Goal: Task Accomplishment & Management: Manage account settings

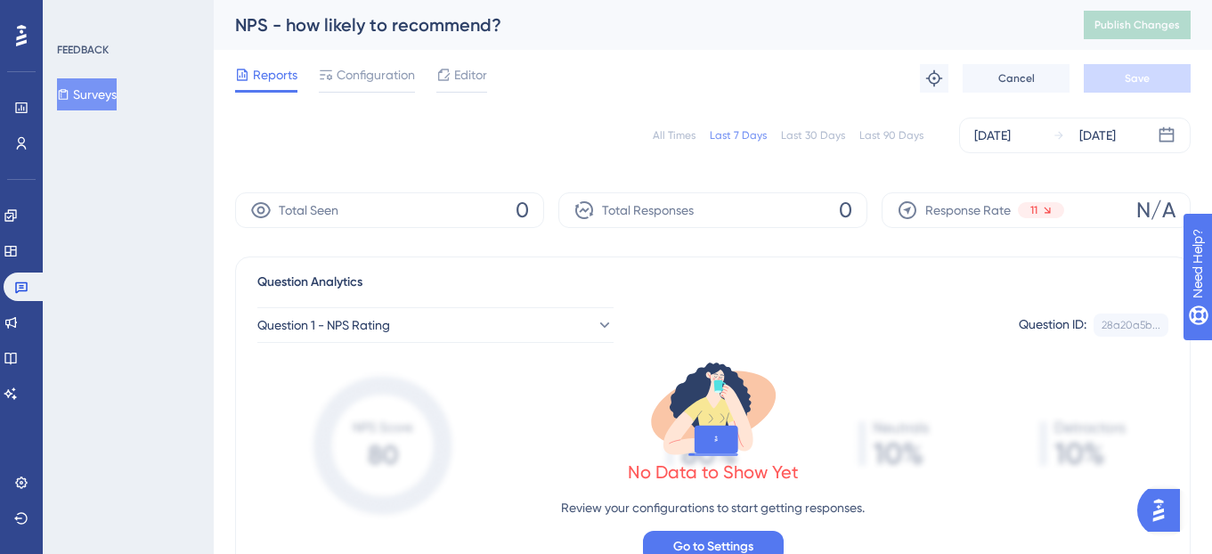
click at [792, 137] on div "Last 30 Days" at bounding box center [813, 135] width 64 height 14
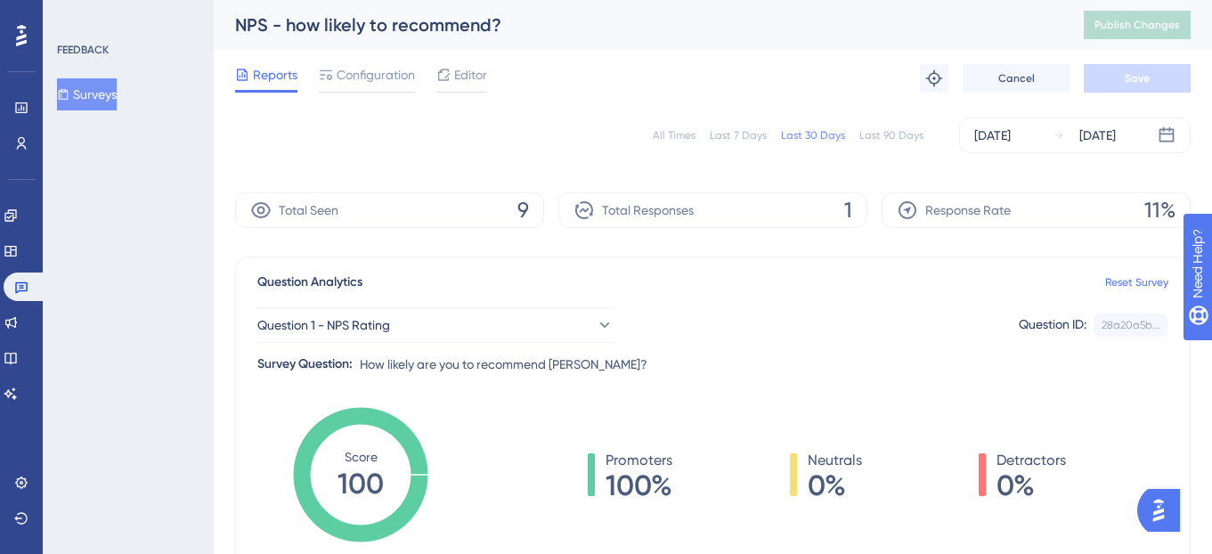
click at [744, 139] on div "Last 7 Days" at bounding box center [738, 135] width 57 height 14
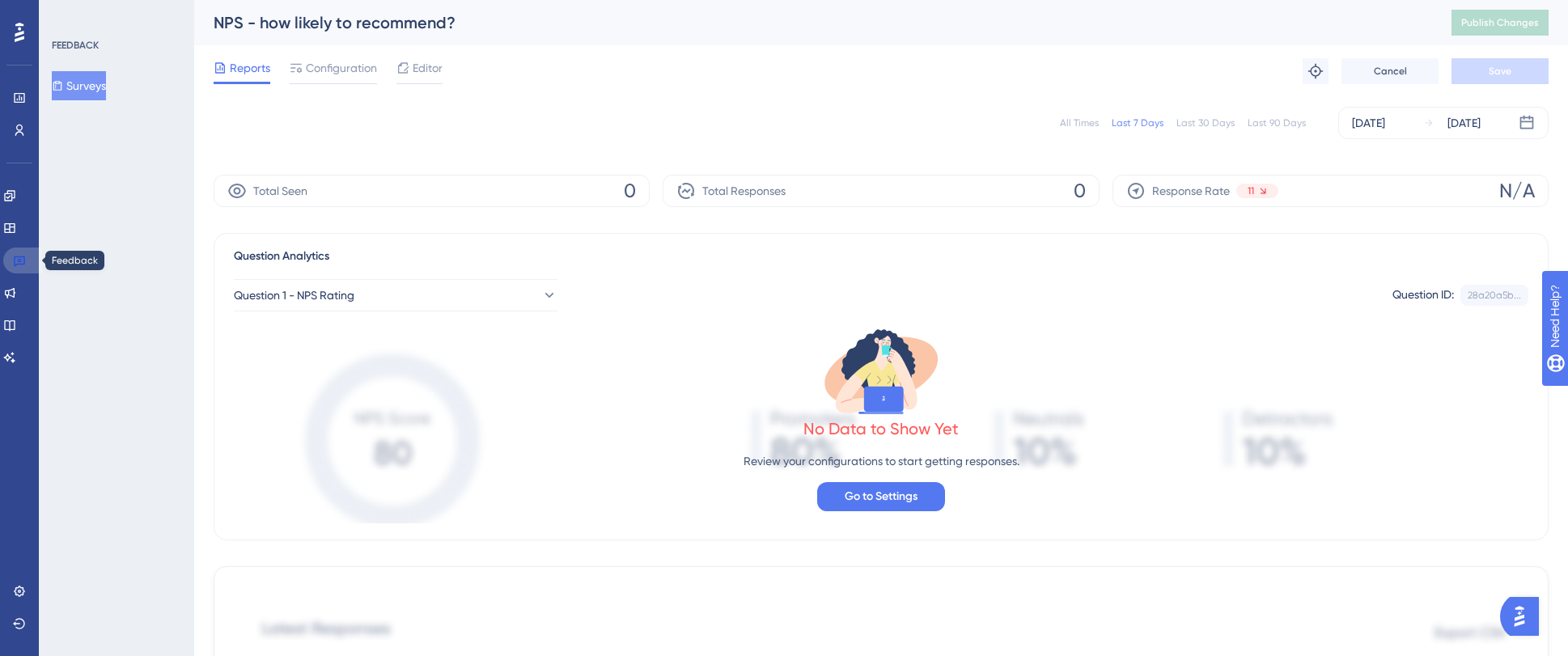
click at [24, 268] on link at bounding box center [23, 261] width 39 height 25
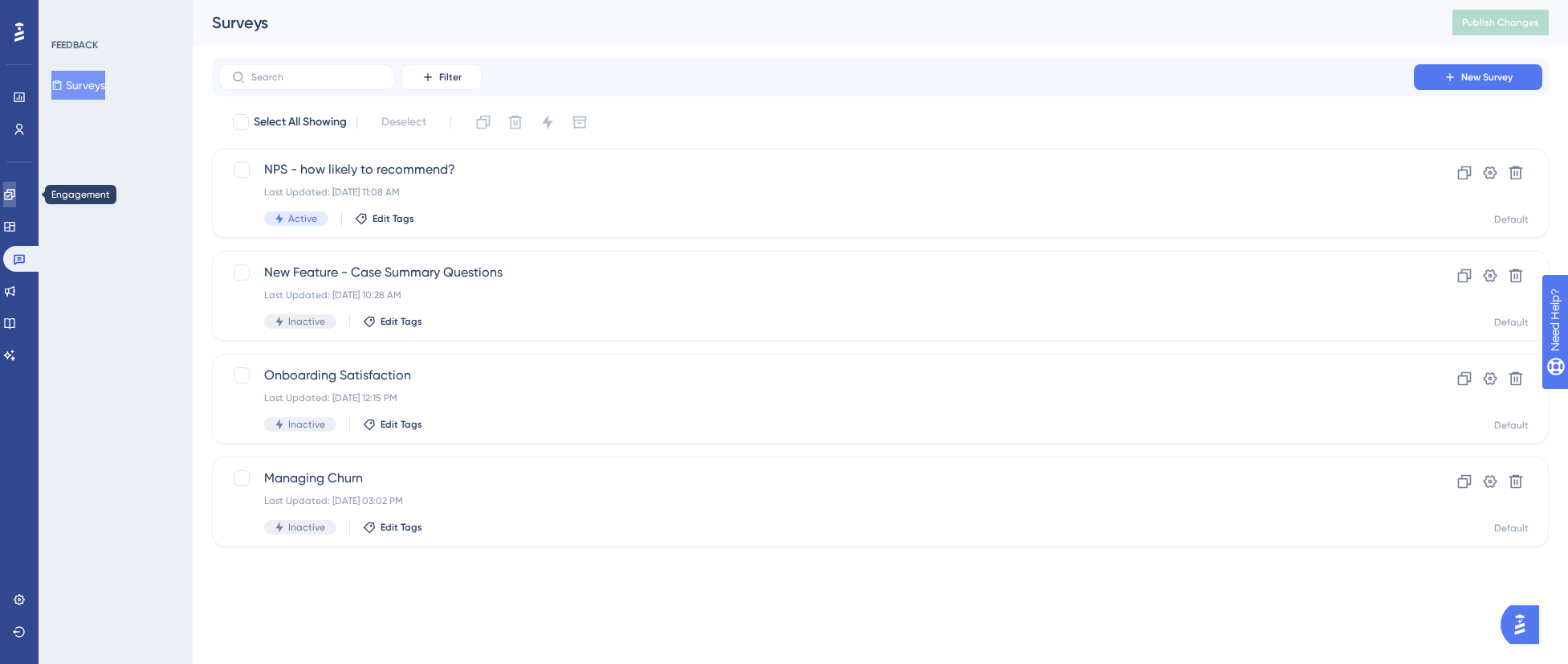
click at [16, 196] on link at bounding box center [10, 194] width 13 height 25
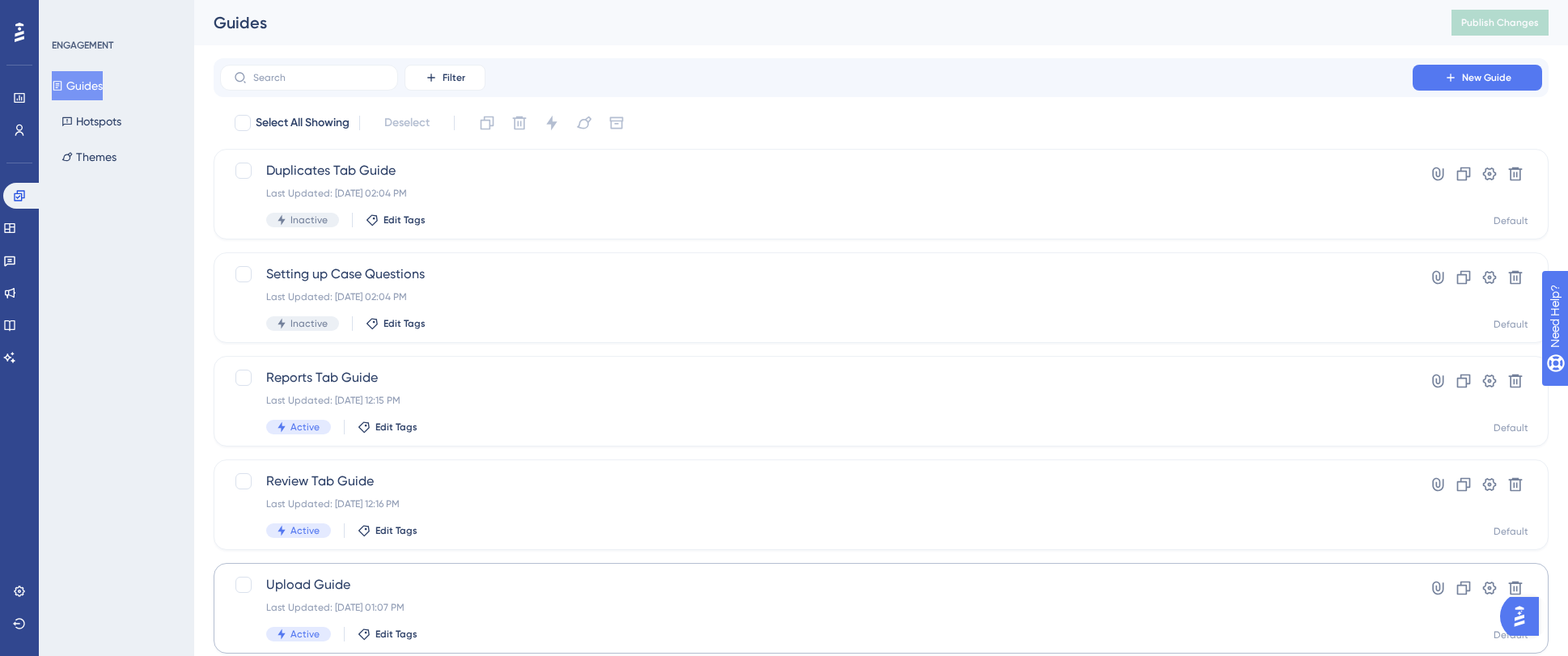
scroll to position [34, 0]
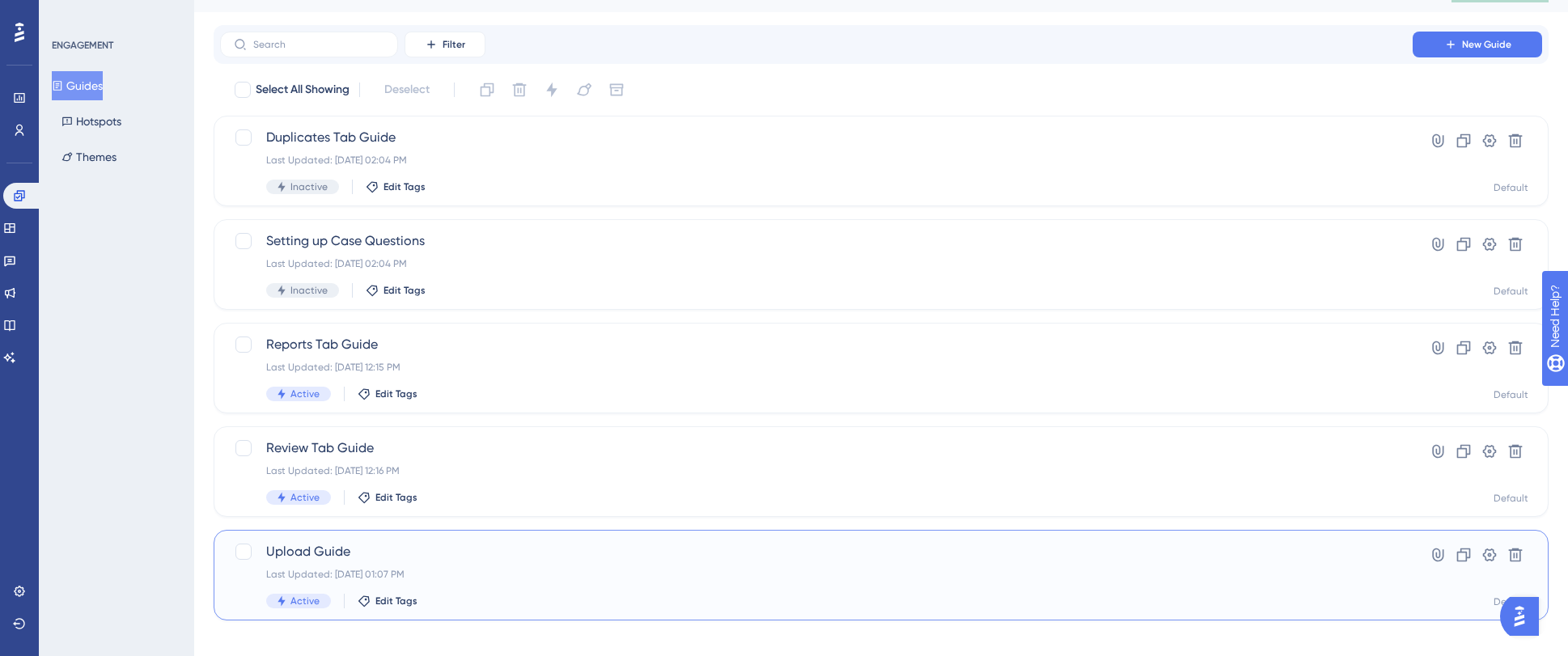
click at [617, 502] on div "Upload Guide Last Updated: [DATE] 01:07 PM Active Edit Tags" at bounding box center [816, 575] width 1100 height 66
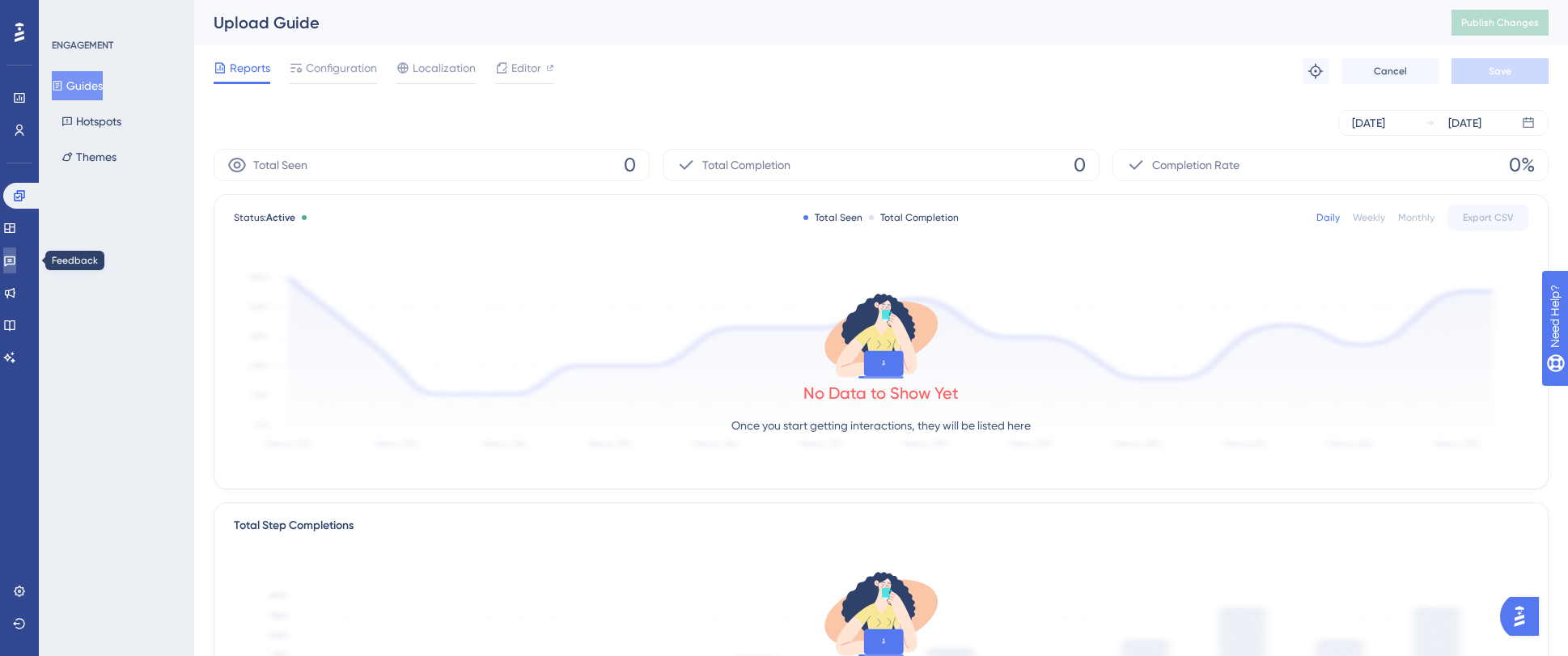
click at [16, 250] on link at bounding box center [10, 261] width 13 height 25
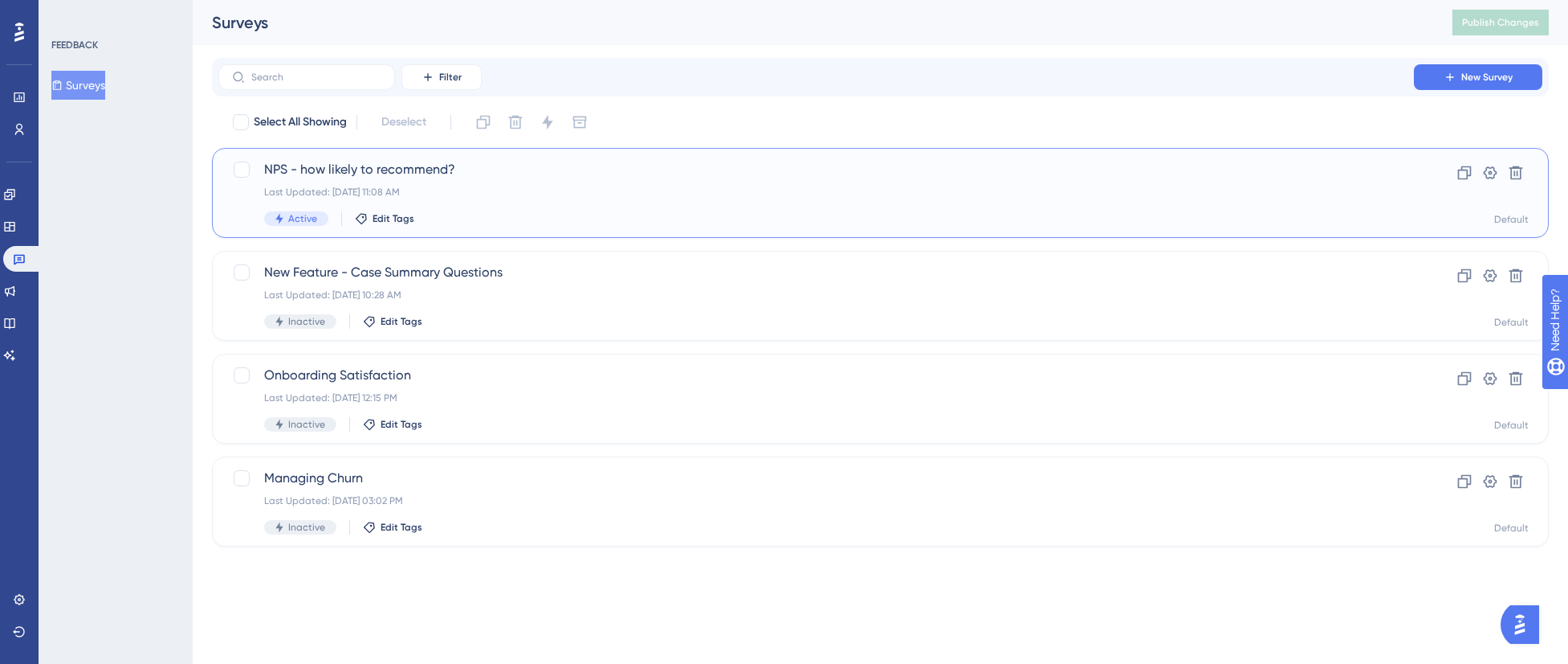
click at [611, 217] on div "Active Edit Tags" at bounding box center [816, 218] width 1104 height 14
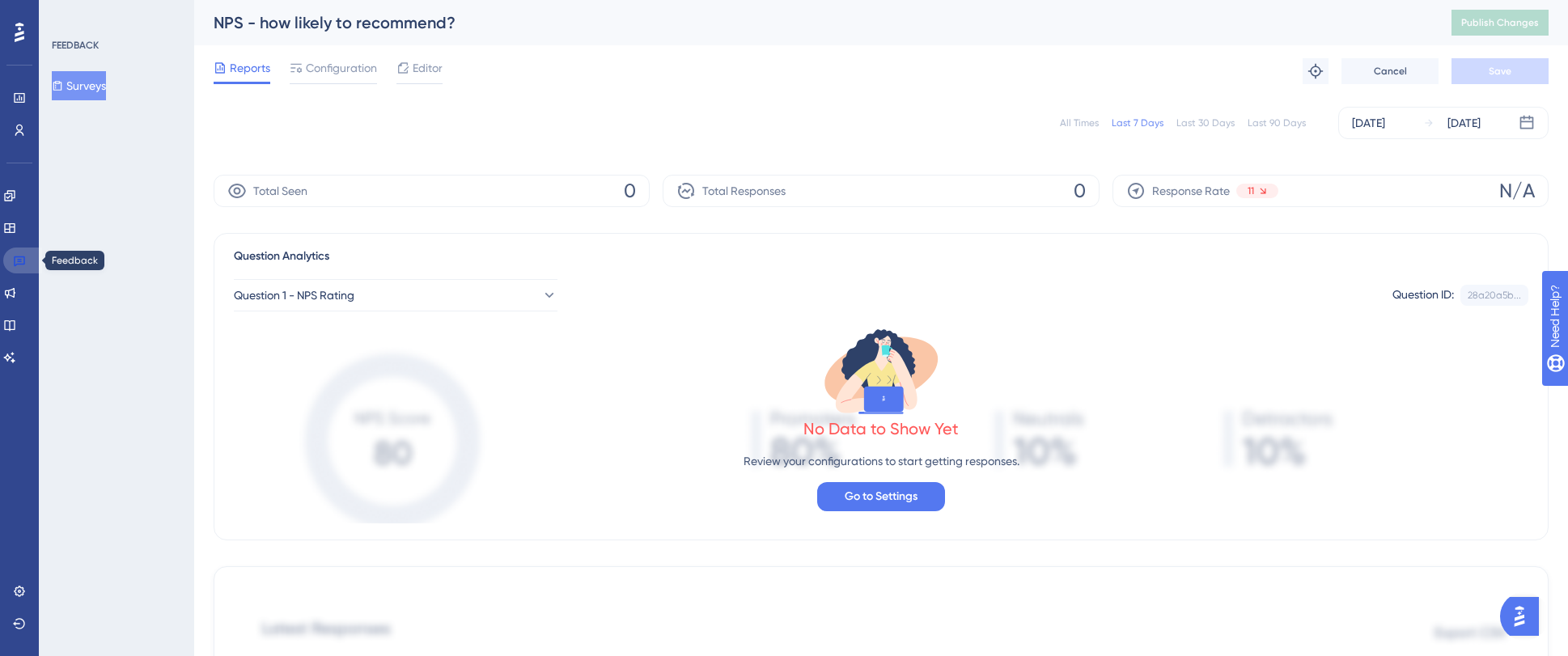
click at [15, 255] on icon at bounding box center [19, 261] width 13 height 13
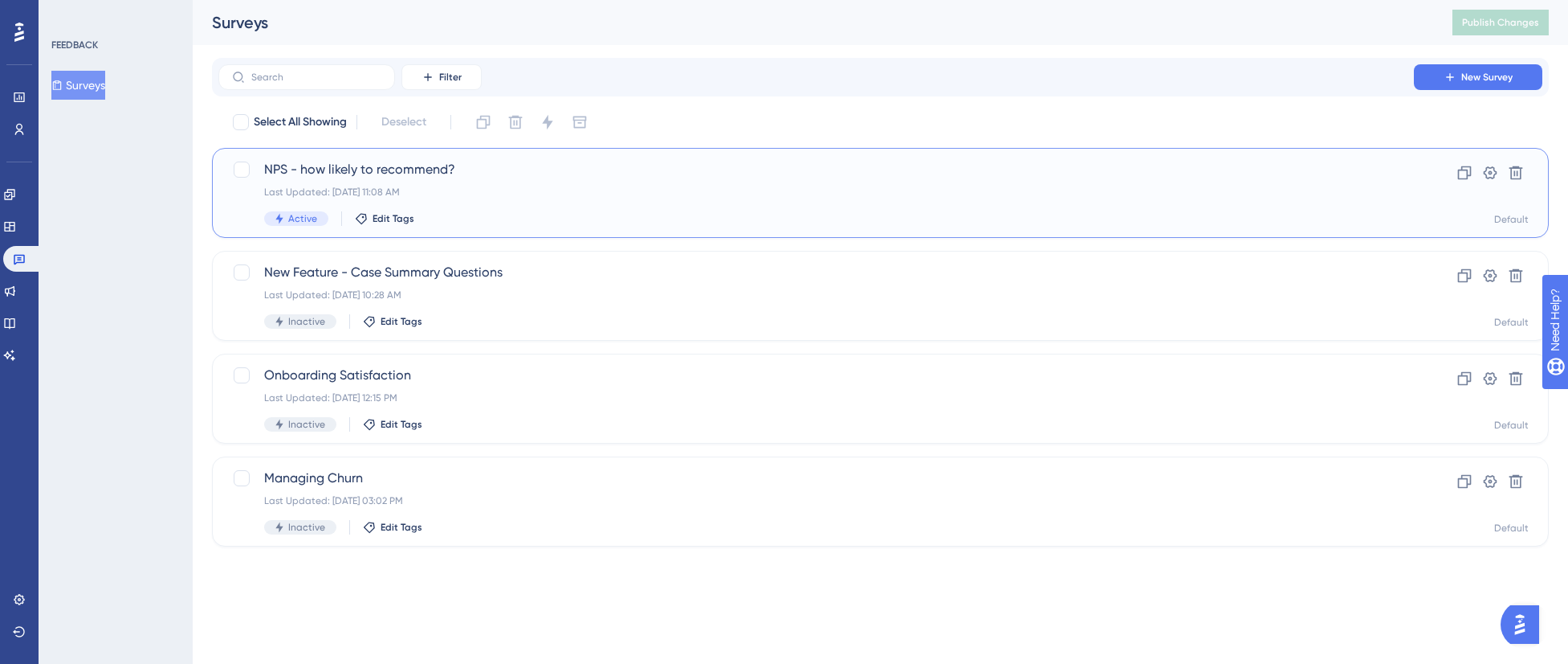
click at [536, 213] on div "Active Edit Tags" at bounding box center [816, 218] width 1104 height 14
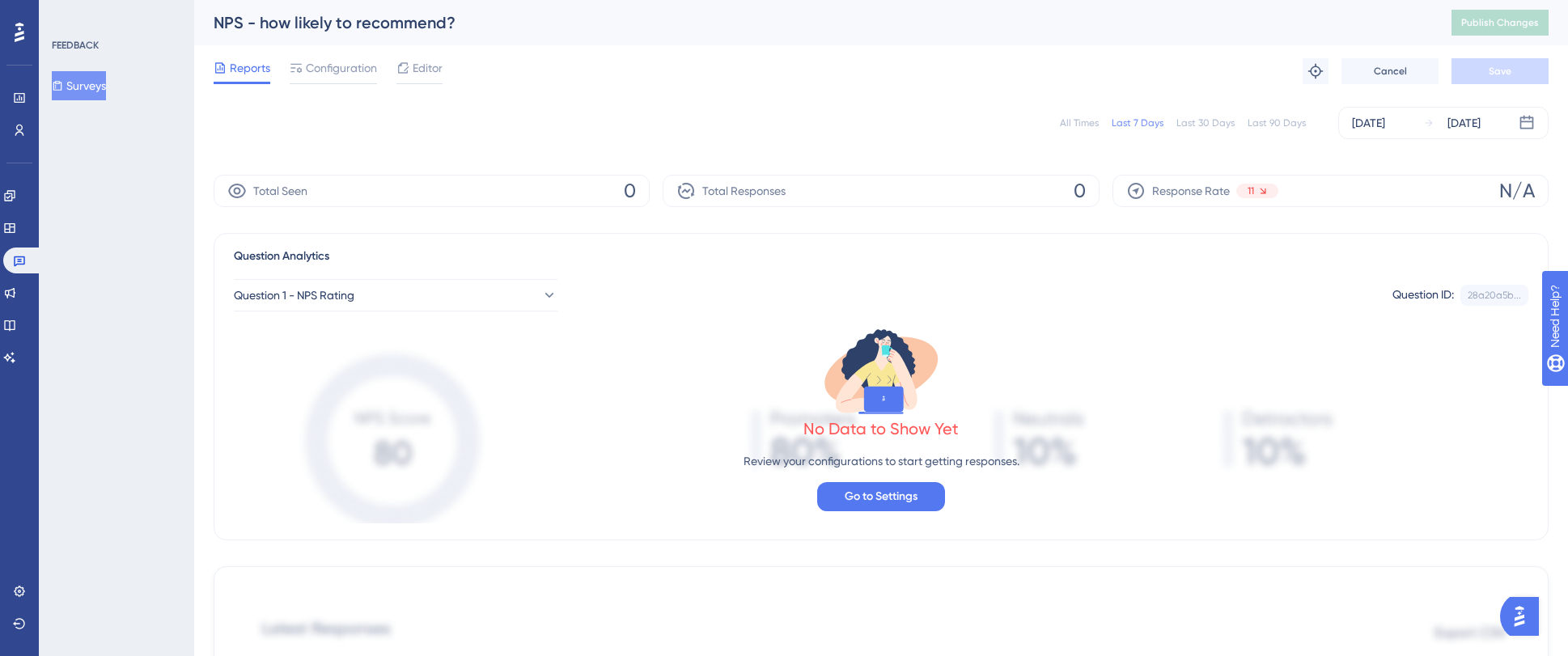
click at [318, 86] on div "Reports Configuration Editor Troubleshoot Cancel Save" at bounding box center [880, 71] width 1335 height 52
click at [337, 68] on span "Configuration" at bounding box center [342, 67] width 71 height 19
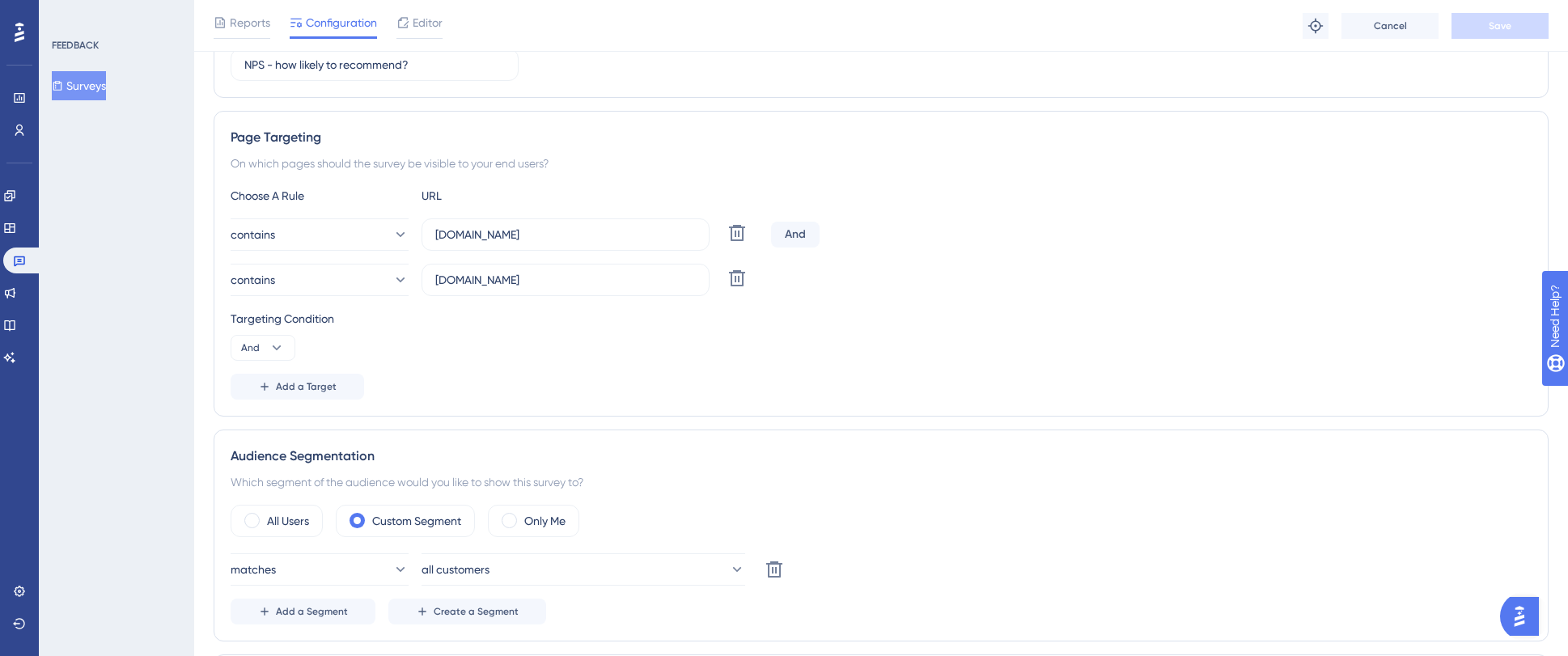
scroll to position [237, 0]
click at [789, 233] on div "And" at bounding box center [795, 231] width 48 height 25
click at [270, 353] on button "And" at bounding box center [263, 344] width 65 height 25
click at [263, 421] on div "Or Or" at bounding box center [263, 423] width 31 height 33
click at [1100, 25] on button "Save" at bounding box center [1500, 25] width 97 height 25
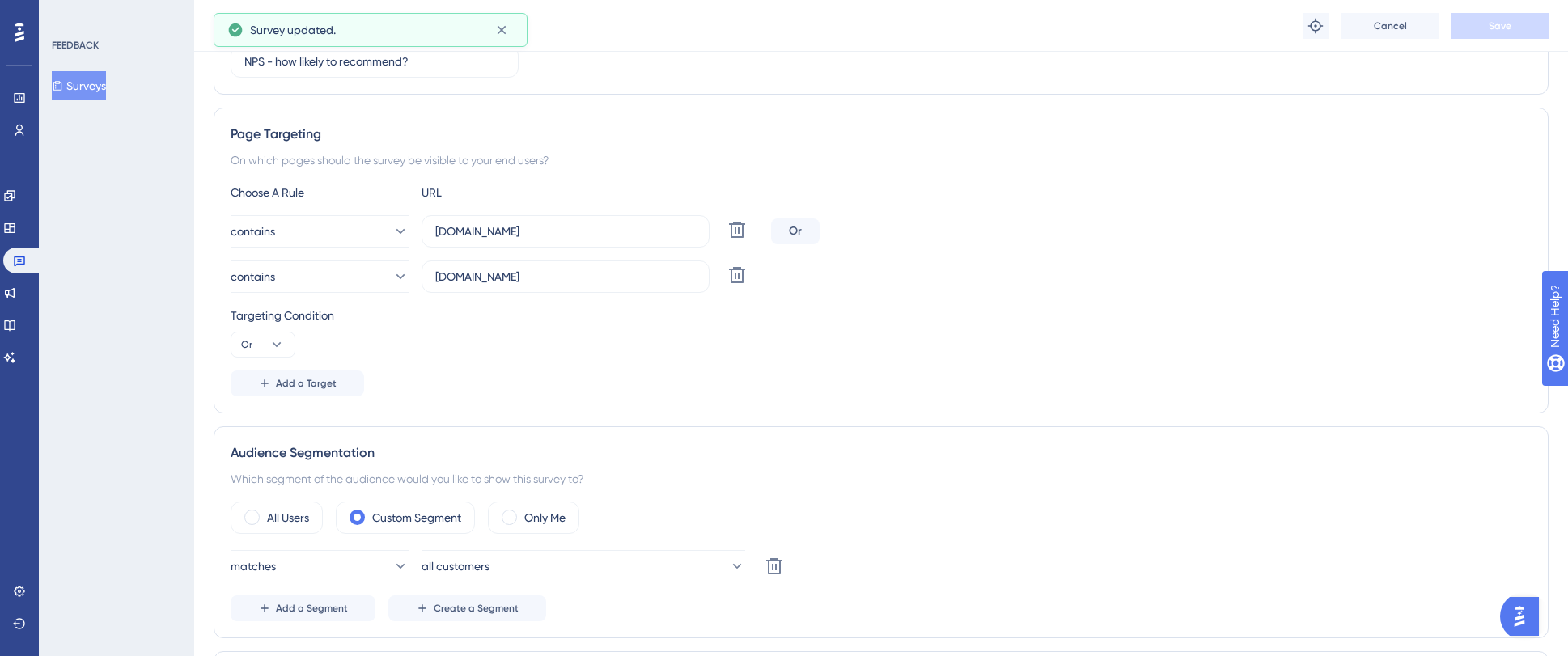
scroll to position [0, 0]
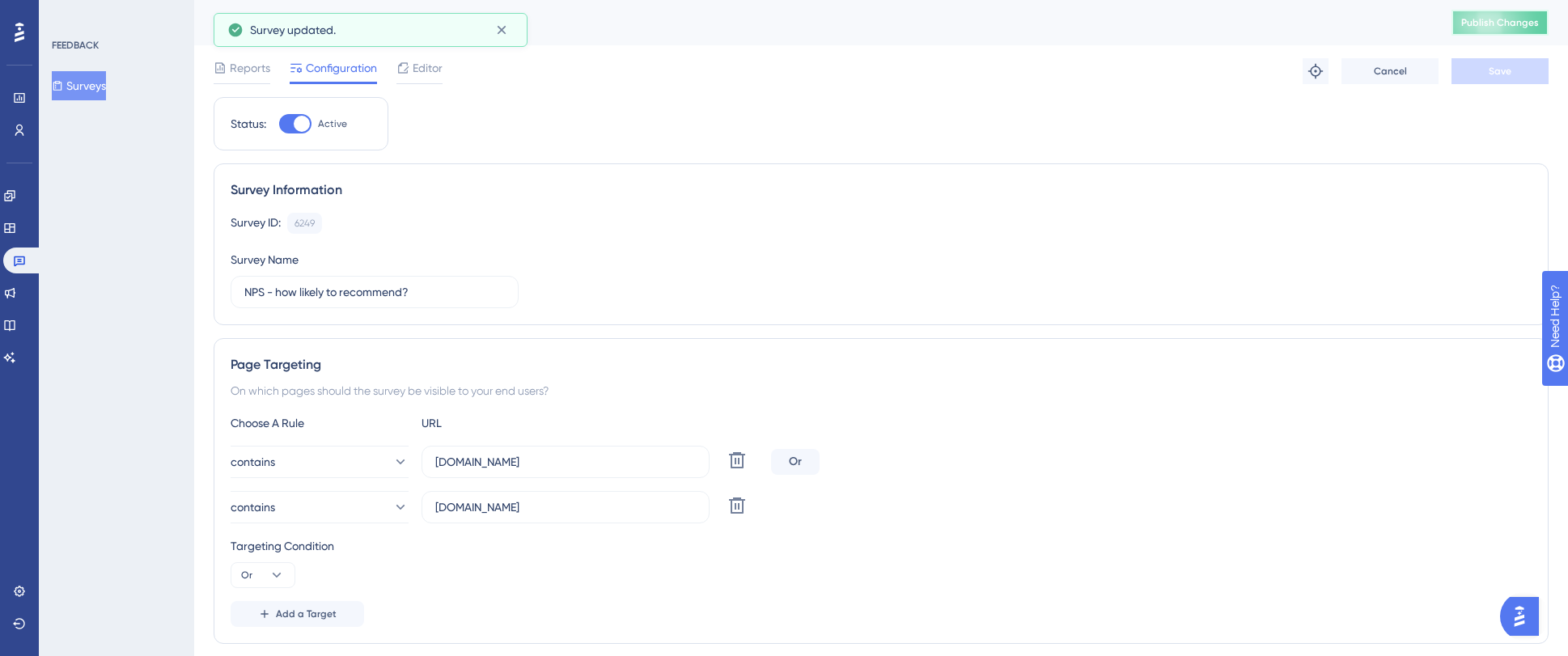
click at [1100, 24] on span "Publish Changes" at bounding box center [1499, 23] width 77 height 13
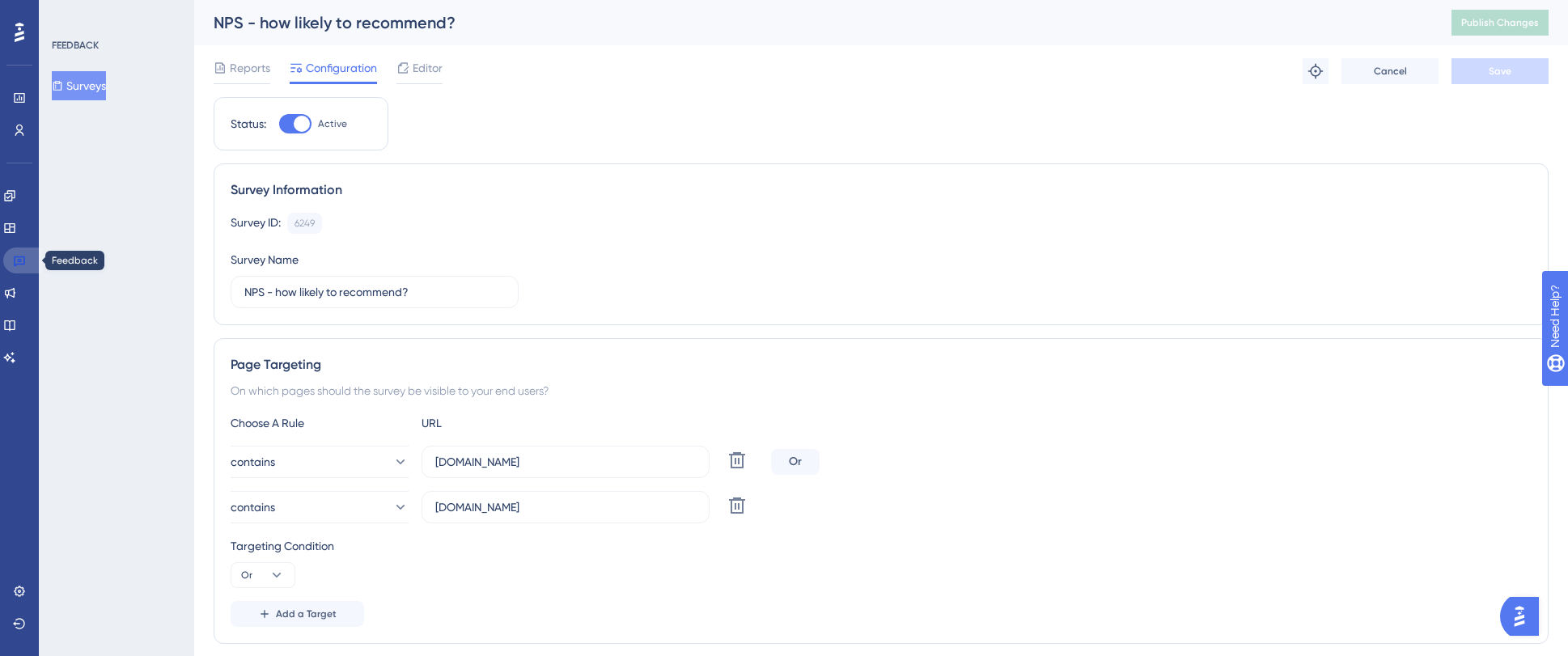
click at [11, 263] on link at bounding box center [23, 261] width 39 height 25
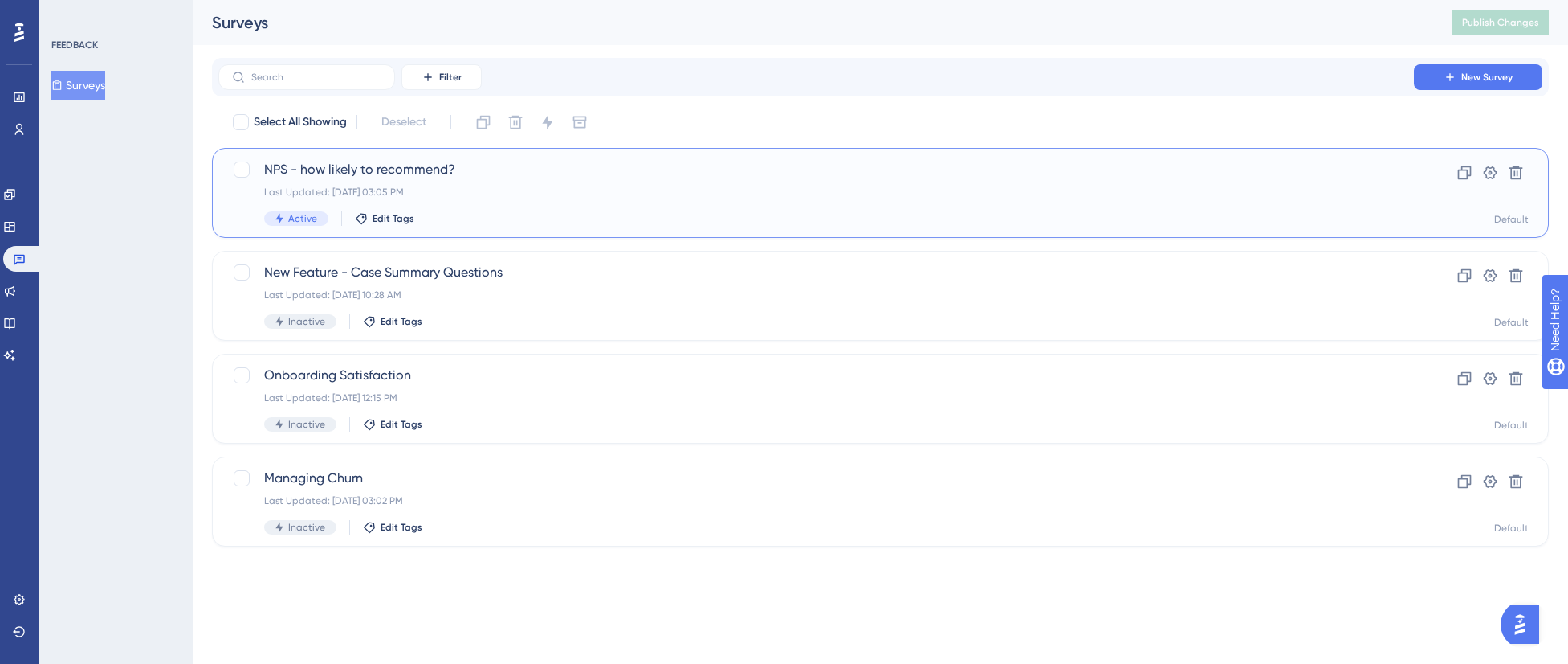
click at [729, 209] on div "NPS - how likely to recommend? Last Updated: [DATE] 03:05 PM Active Edit Tags" at bounding box center [816, 192] width 1104 height 66
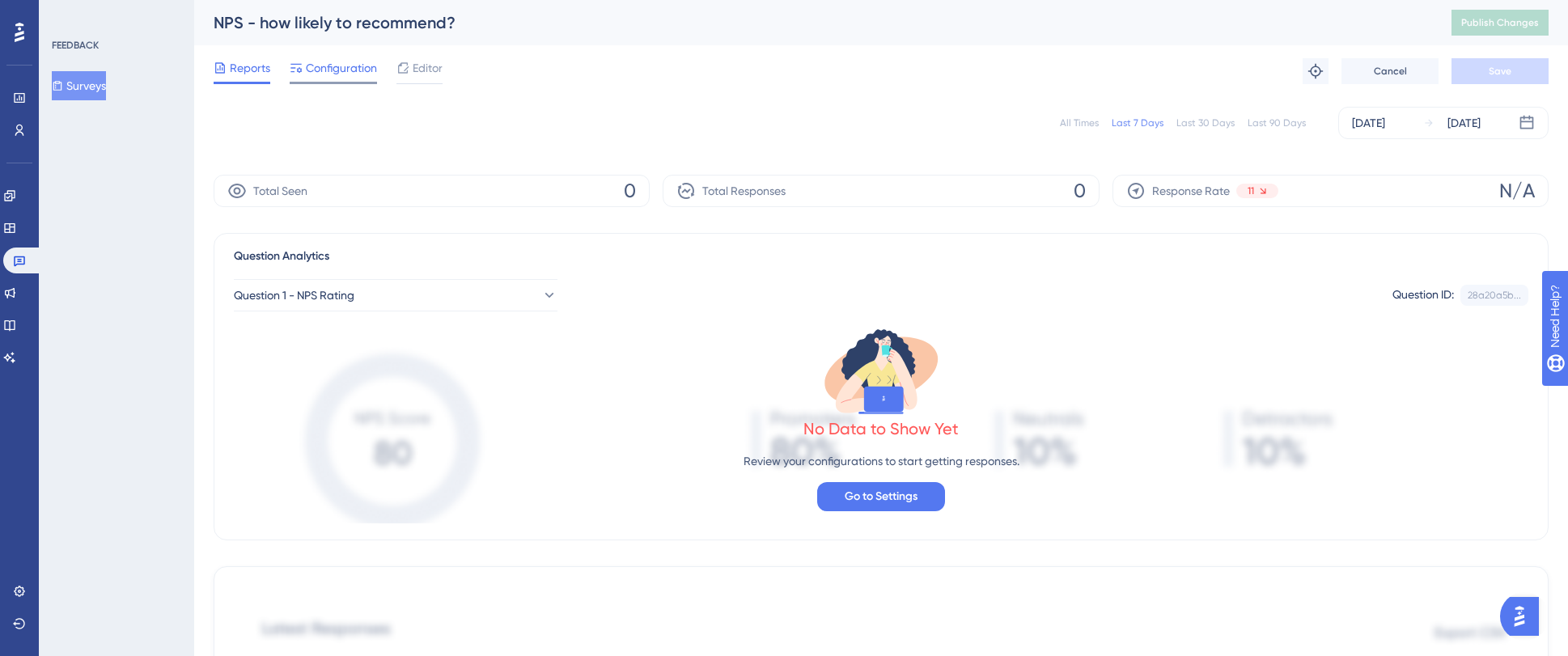
click at [331, 75] on span "Configuration" at bounding box center [342, 67] width 71 height 19
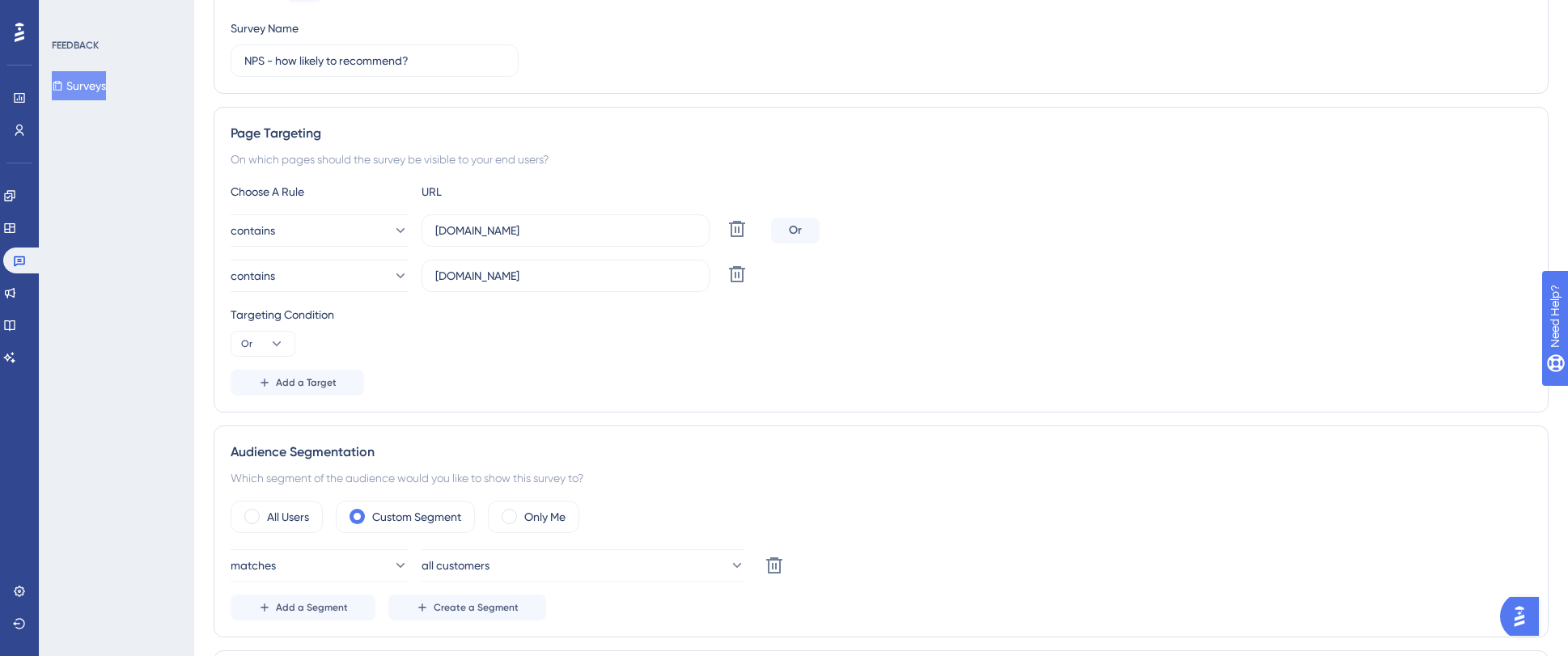
scroll to position [313, 0]
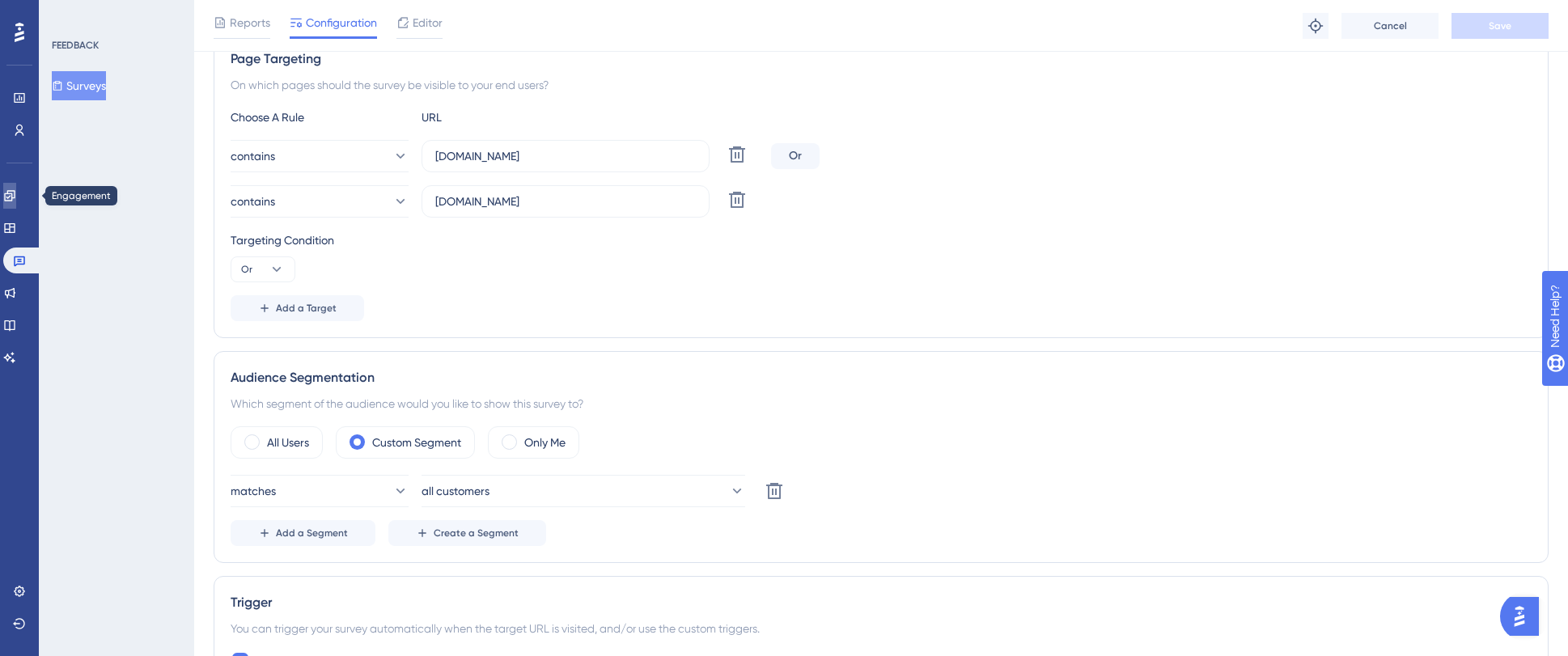
click at [13, 204] on link at bounding box center [10, 195] width 13 height 25
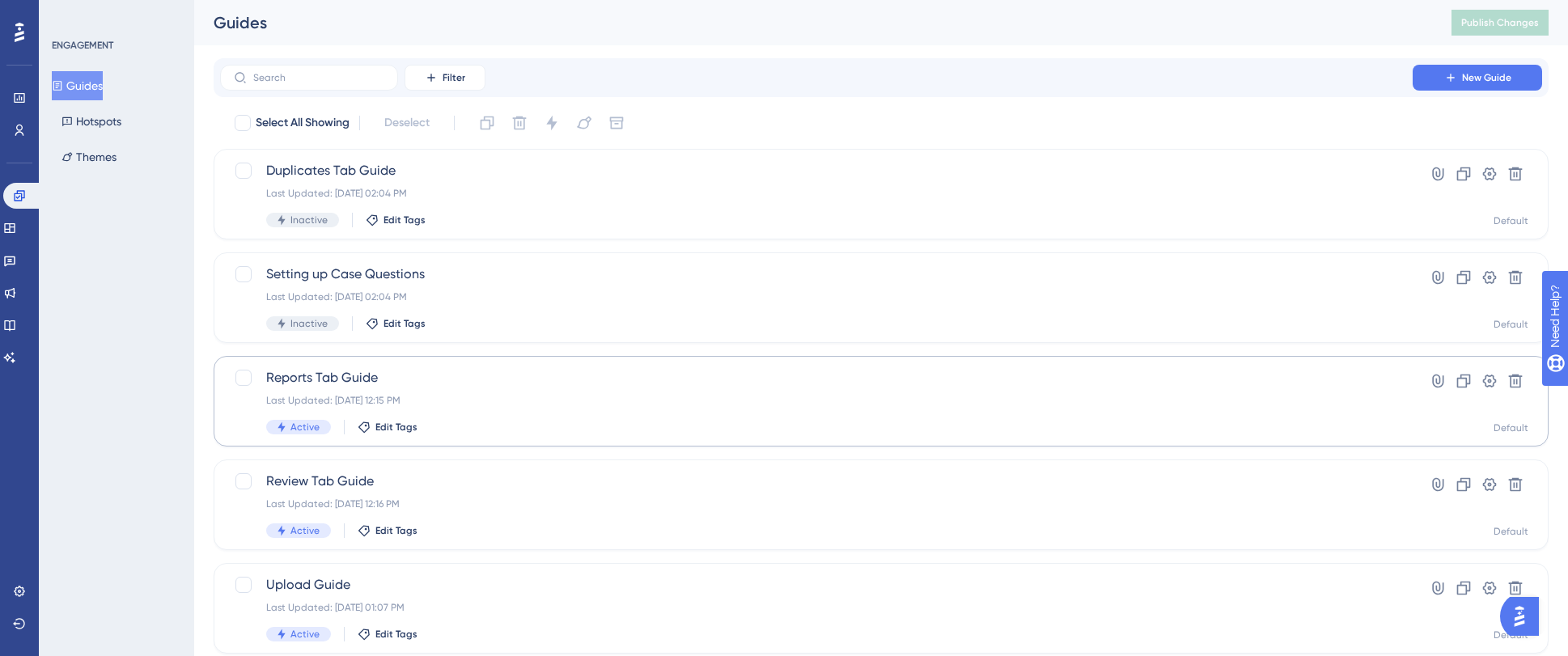
scroll to position [49, 0]
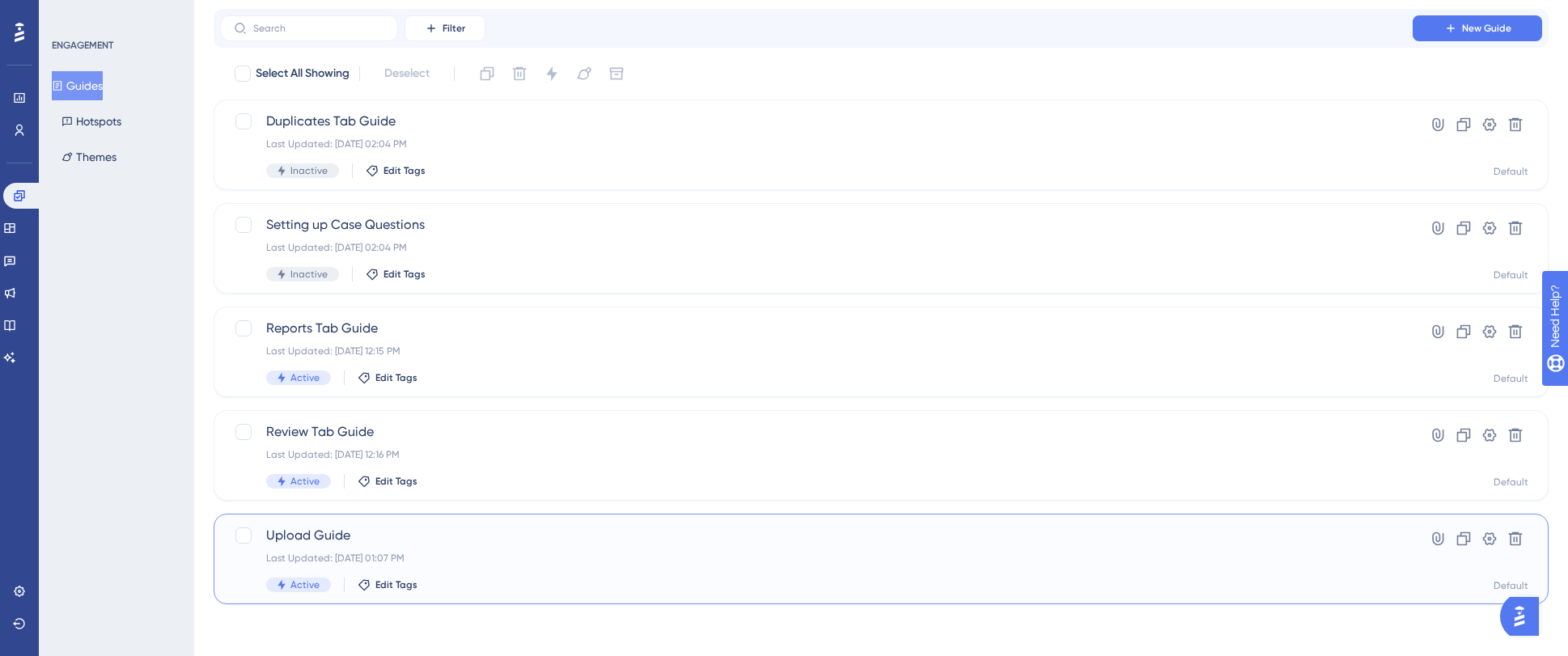
click at [652, 502] on span "Upload Guide" at bounding box center [816, 535] width 1100 height 19
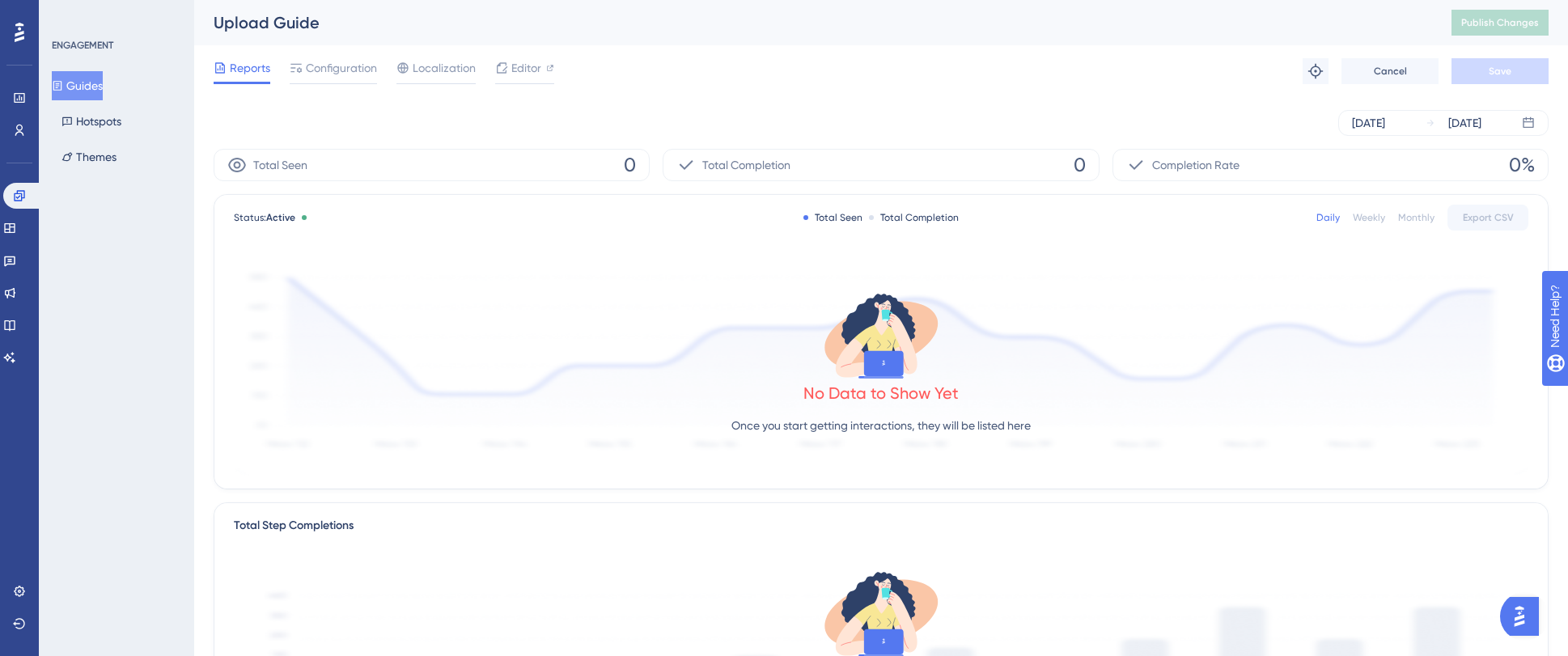
click at [338, 85] on div "Reports Configuration Localization Editor Troubleshoot Cancel Save" at bounding box center [880, 71] width 1335 height 52
click at [337, 83] on div at bounding box center [333, 83] width 87 height 3
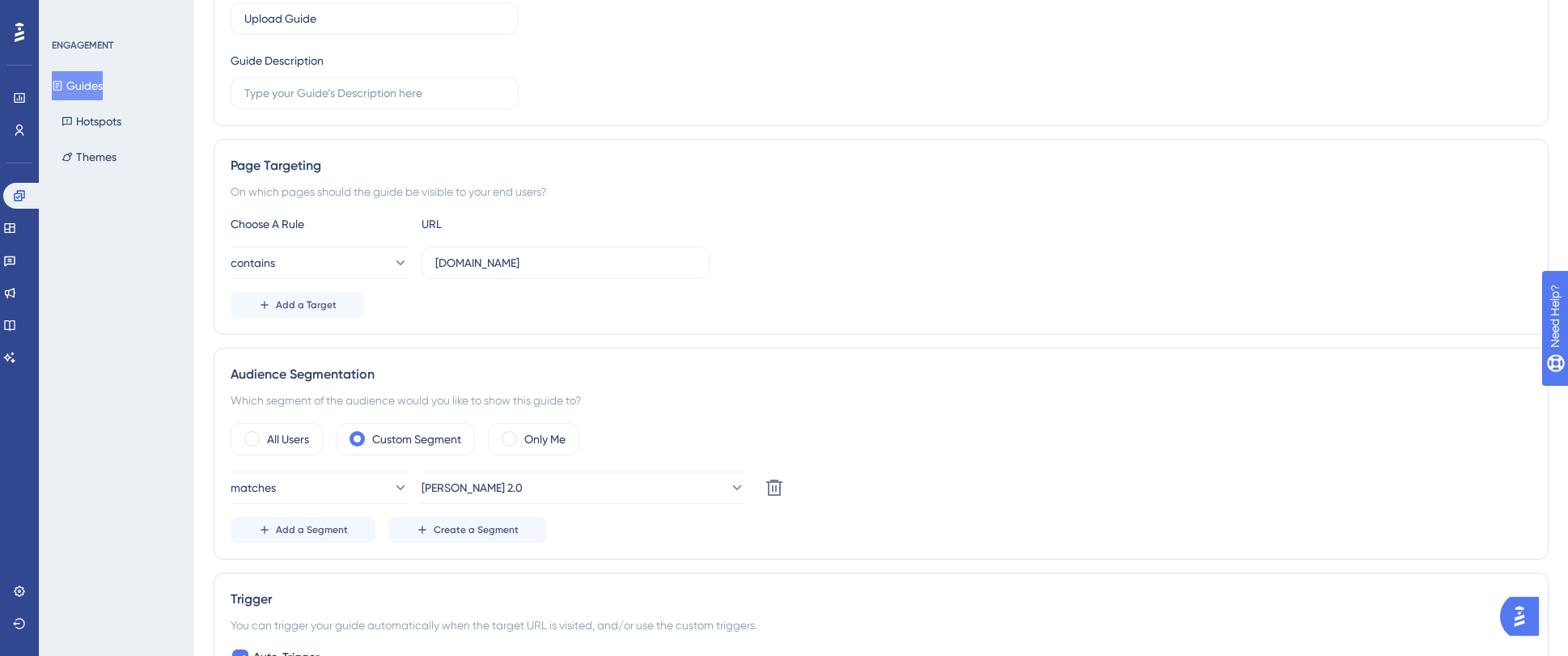
scroll to position [318, 0]
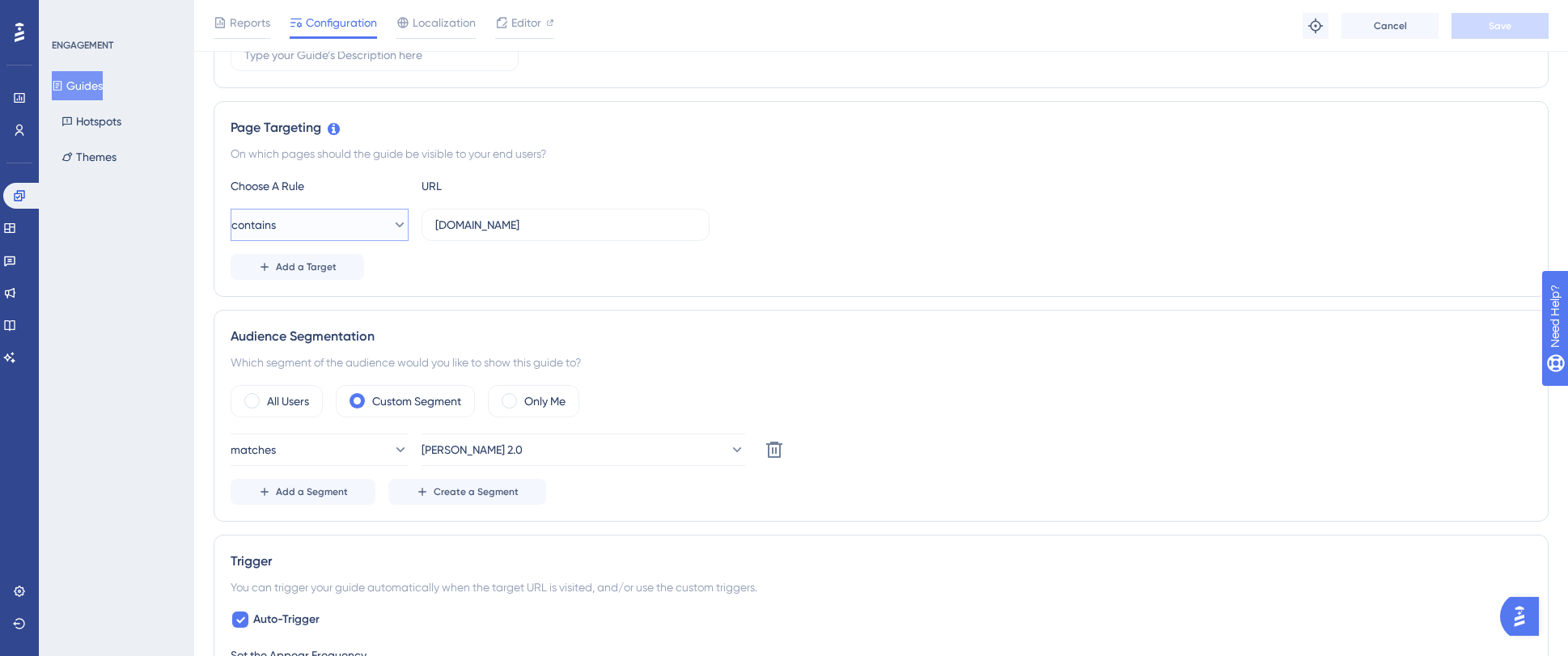
click at [374, 217] on button "contains" at bounding box center [320, 225] width 178 height 33
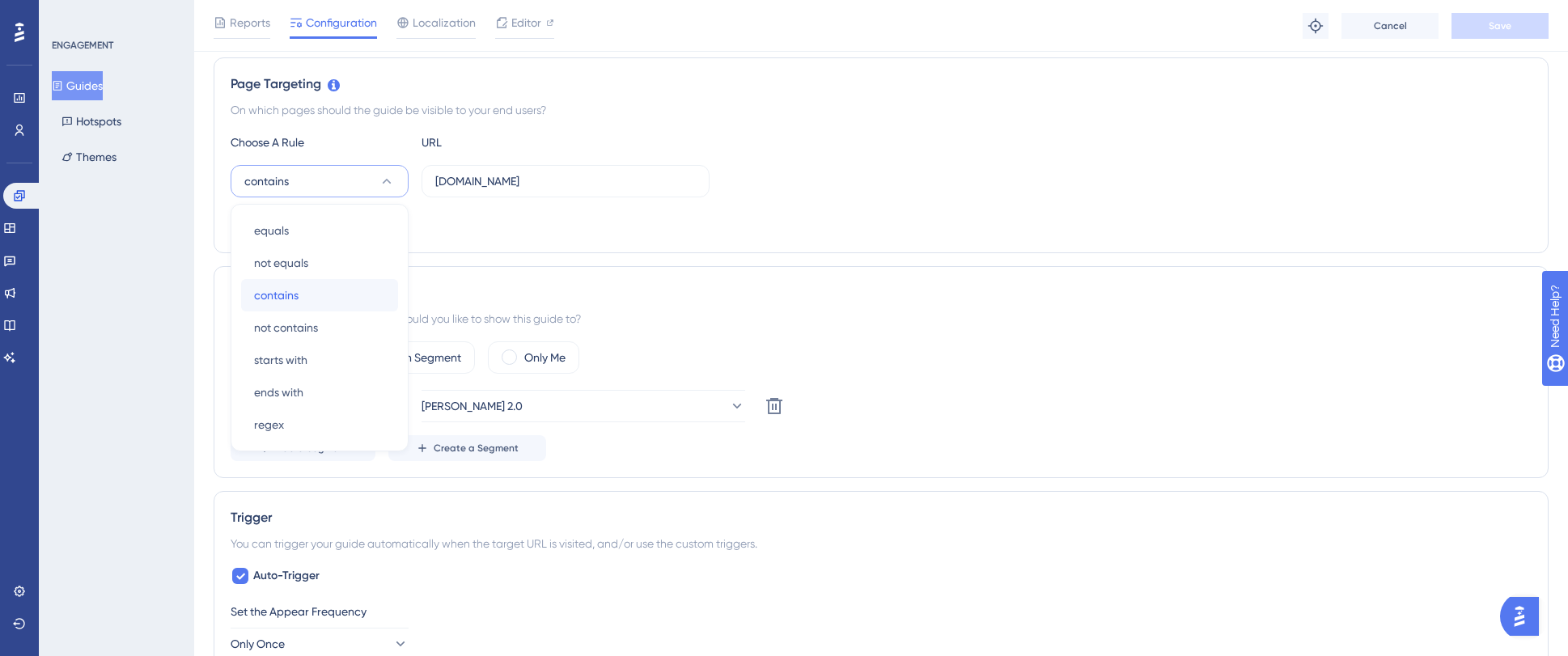
click at [322, 286] on div "contains contains" at bounding box center [320, 295] width 131 height 33
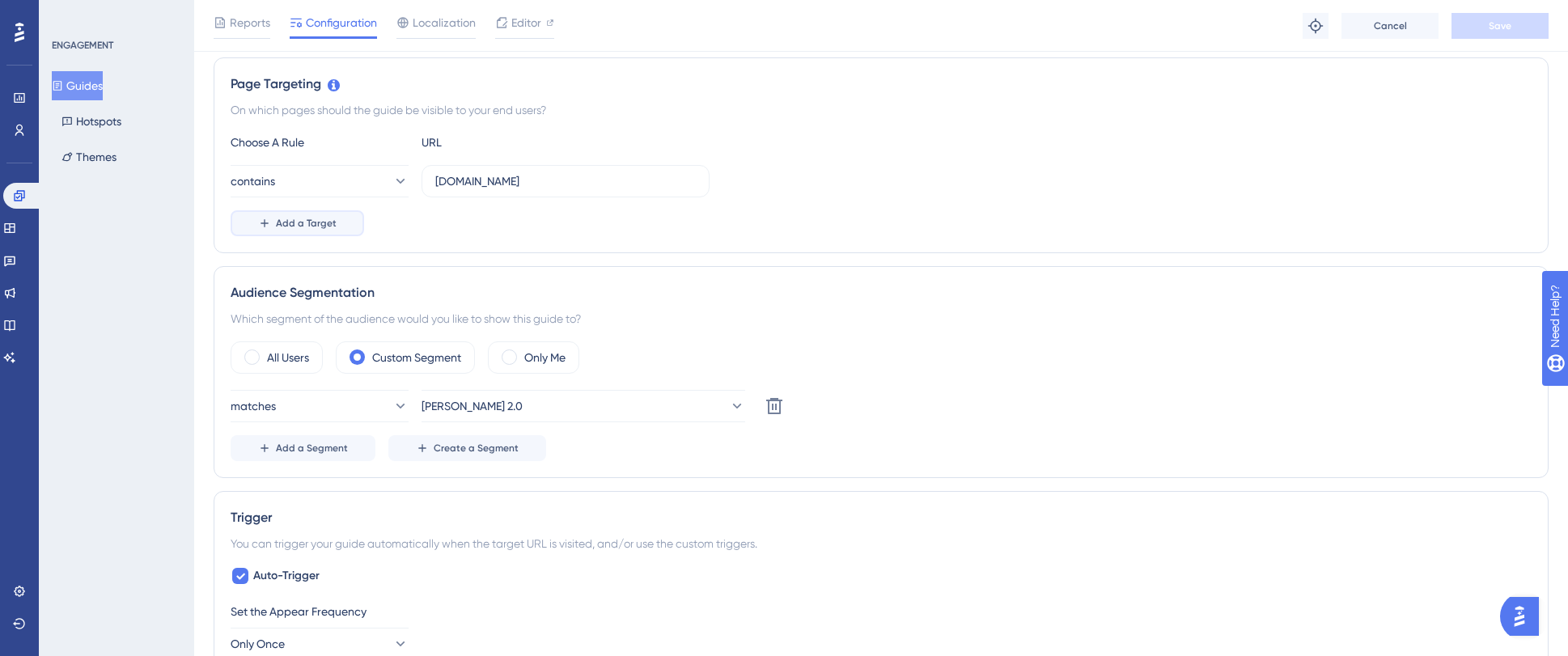
click at [344, 220] on button "Add a Target" at bounding box center [297, 224] width 134 height 25
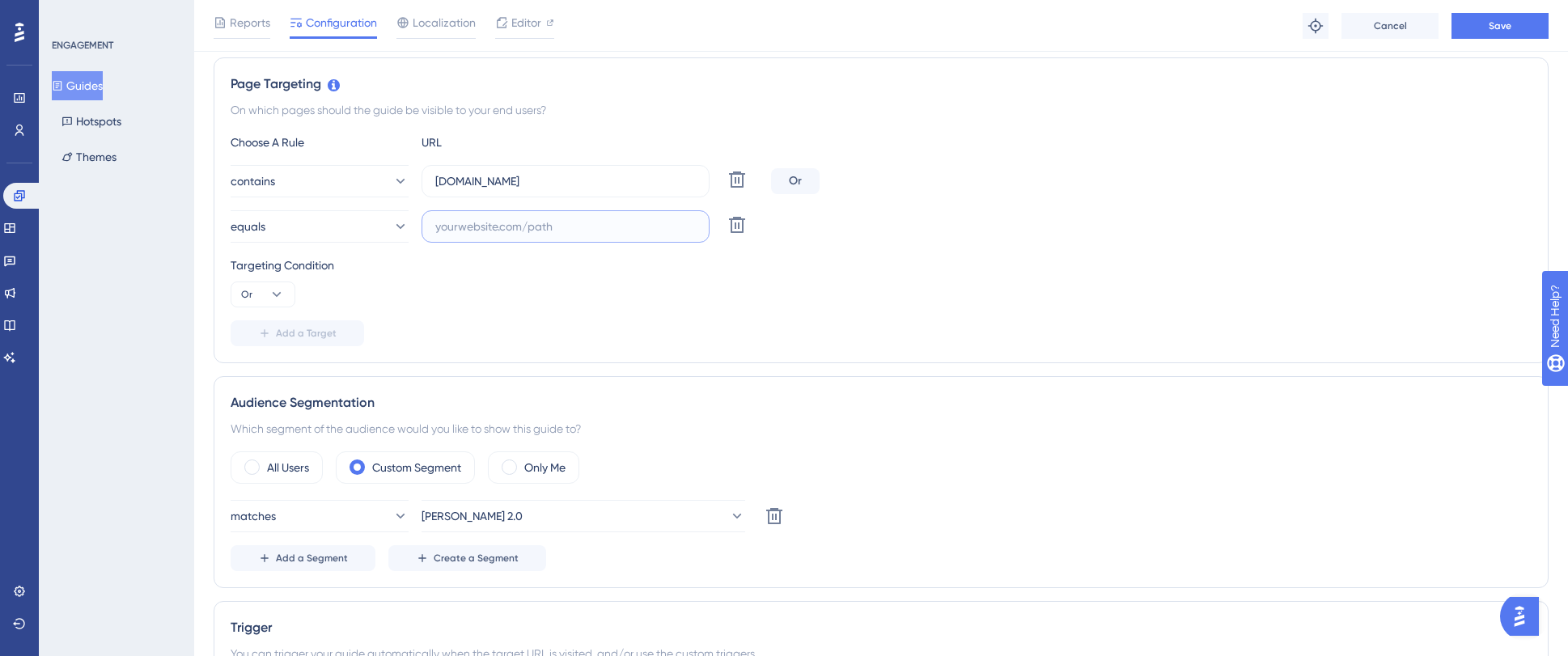
click at [554, 224] on input "text" at bounding box center [565, 227] width 261 height 18
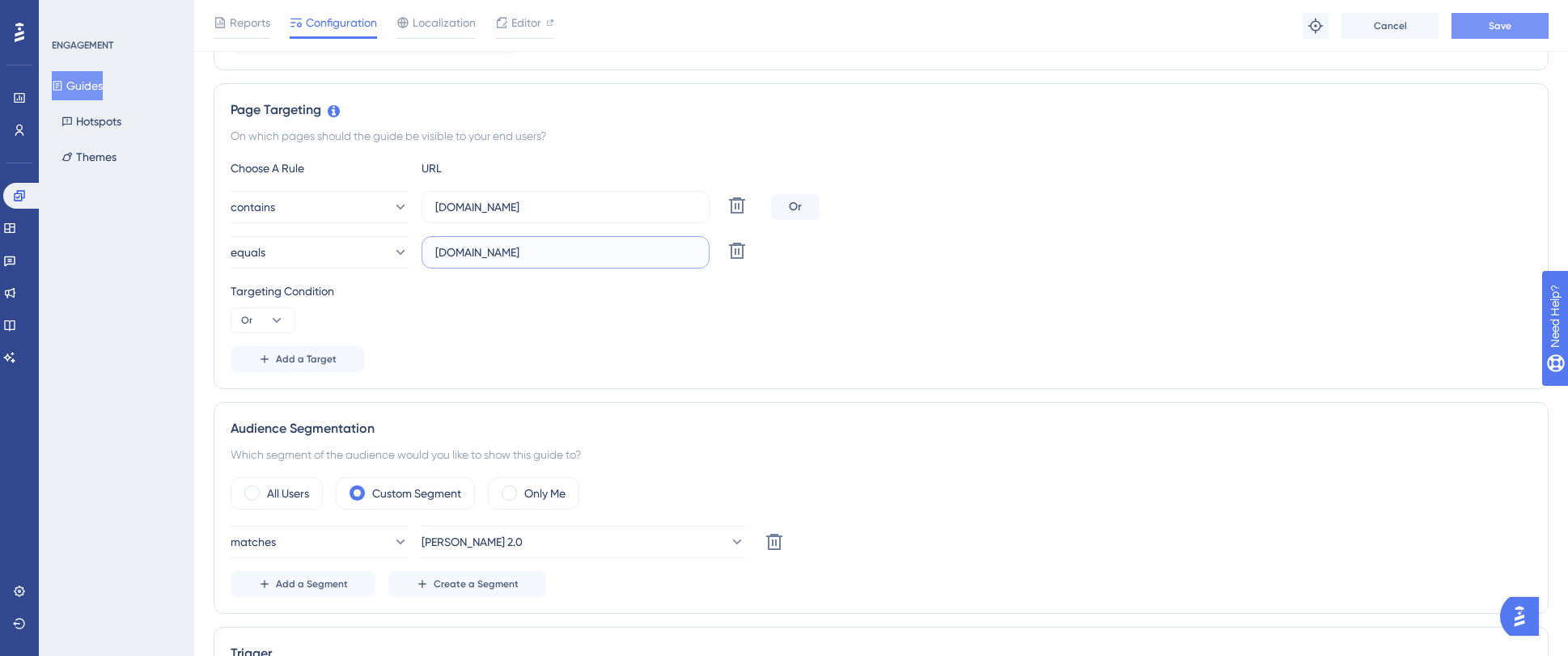
type input "[DOMAIN_NAME]"
click at [1100, 25] on span "Save" at bounding box center [1500, 25] width 23 height 13
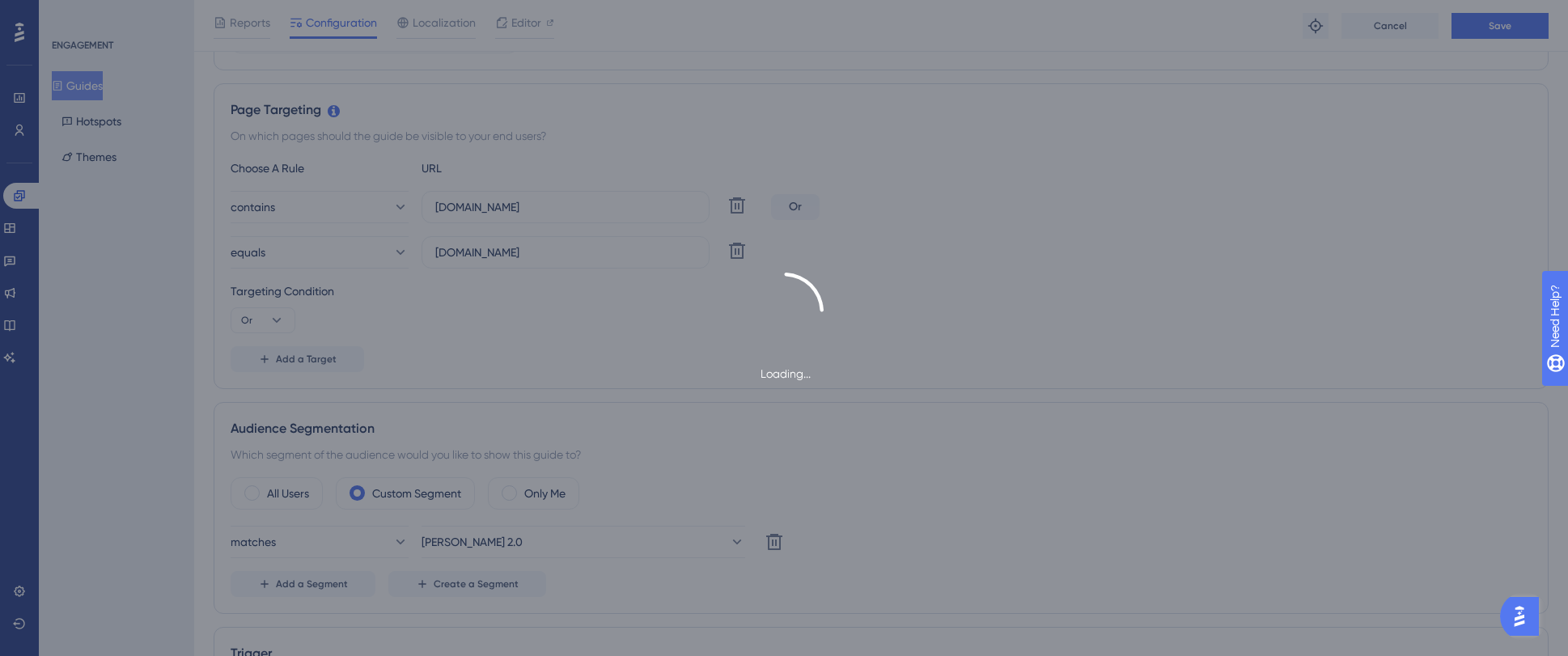
scroll to position [0, 0]
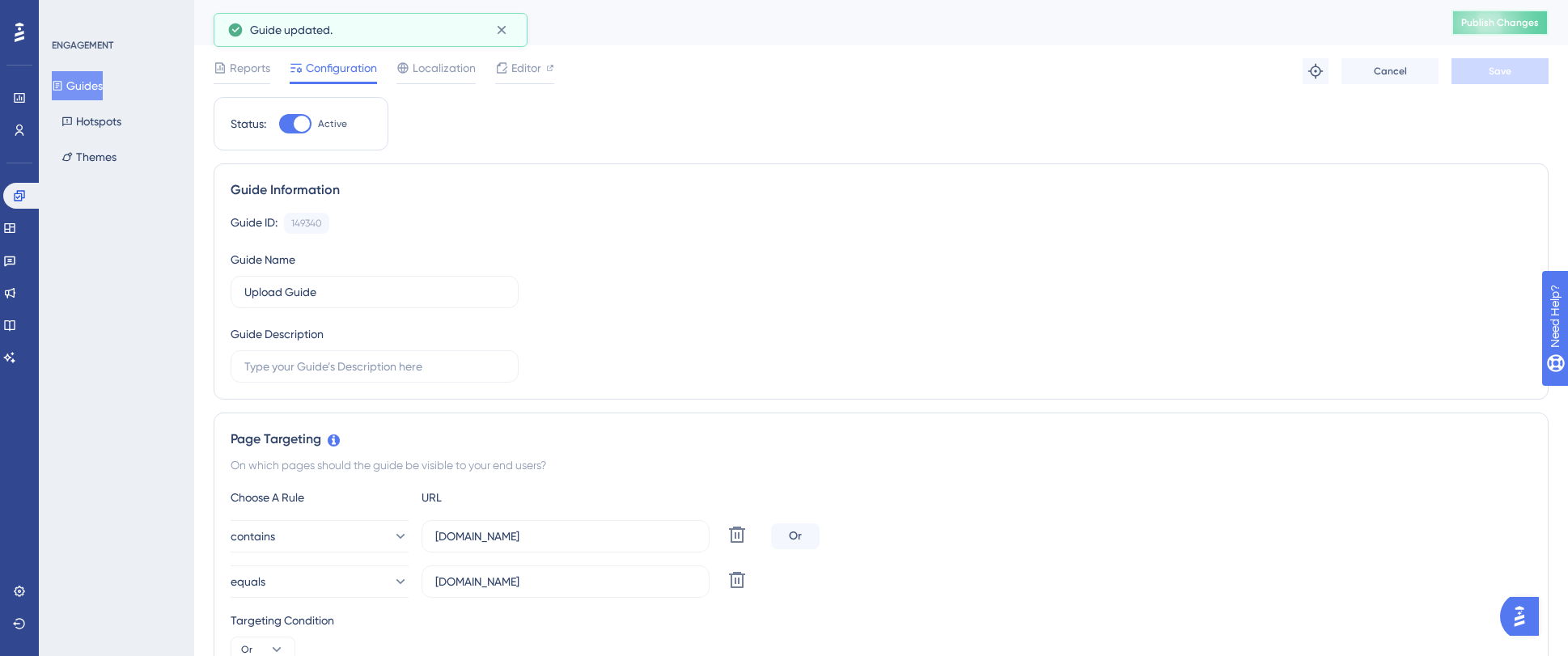
click at [1100, 30] on button "Publish Changes" at bounding box center [1500, 23] width 97 height 25
click at [259, 78] on div "Reports" at bounding box center [242, 71] width 56 height 25
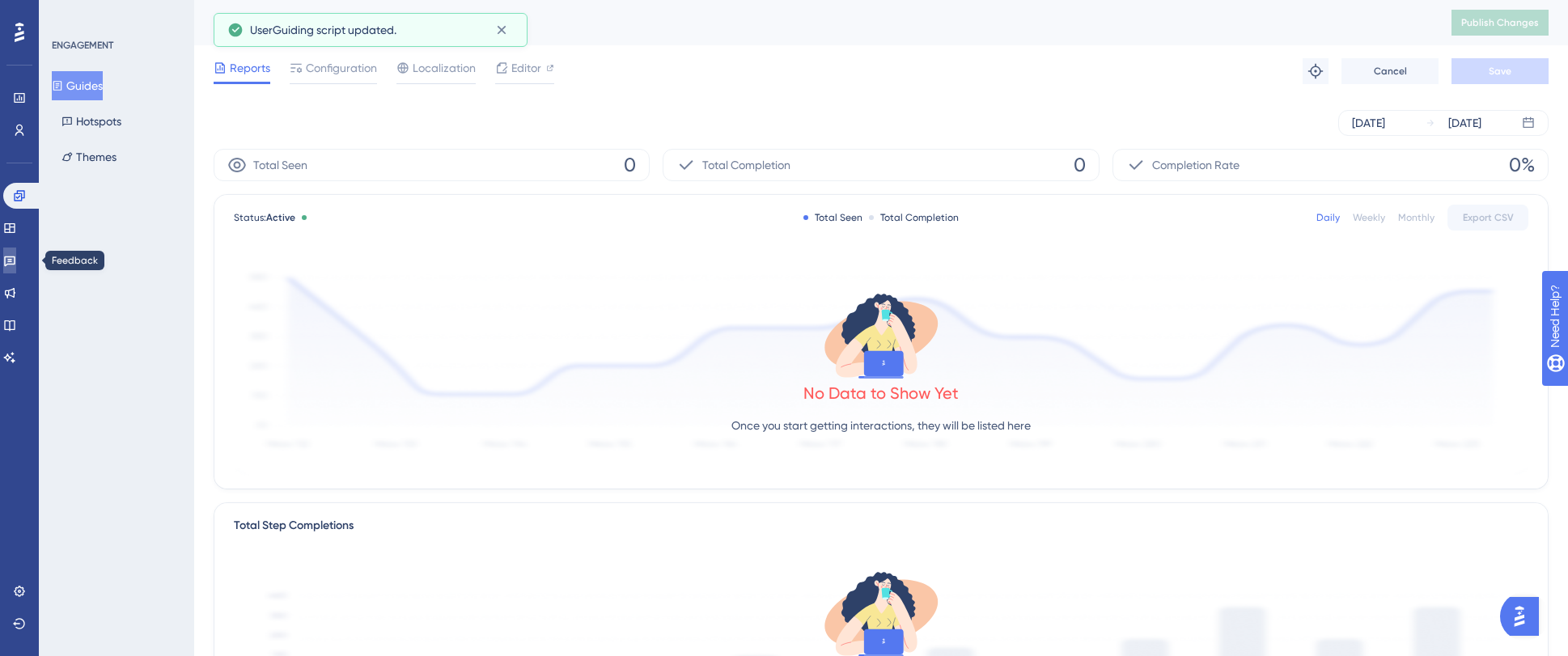
click at [16, 264] on icon at bounding box center [10, 261] width 13 height 13
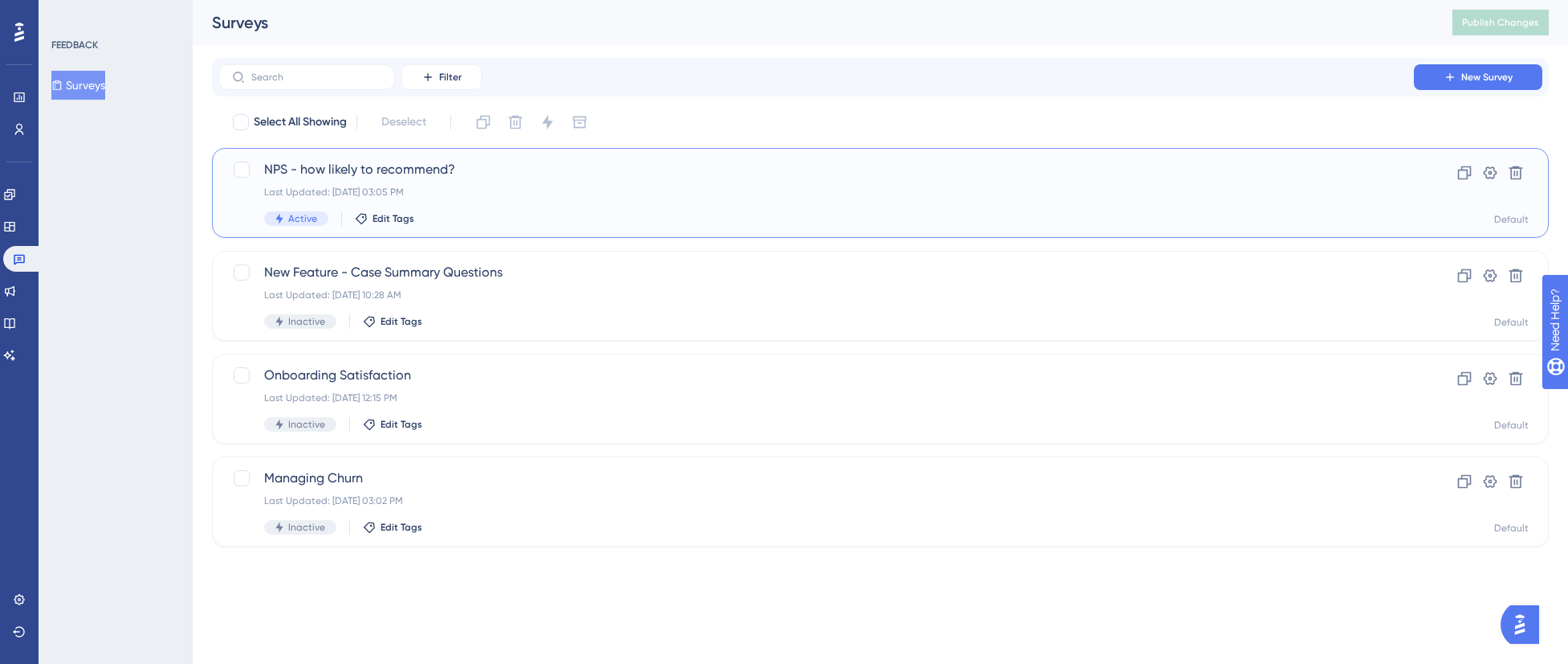
click at [497, 202] on div "NPS - how likely to recommend? Last Updated: [DATE] 03:05 PM Active Edit Tags" at bounding box center [816, 192] width 1104 height 66
